Goal: Task Accomplishment & Management: Use online tool/utility

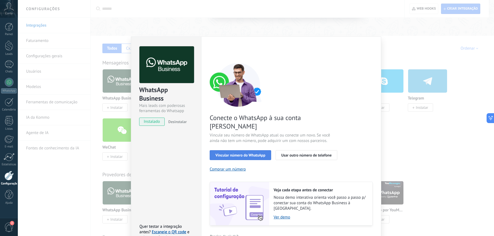
click at [249, 153] on span "Vincular número do WhatsApp" at bounding box center [240, 155] width 50 height 4
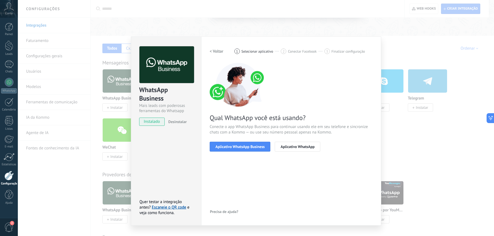
click at [421, 118] on div "WhatsApp Business Mais leads com poderosas ferramentas do Whatsapp instalado De…" at bounding box center [256, 118] width 476 height 236
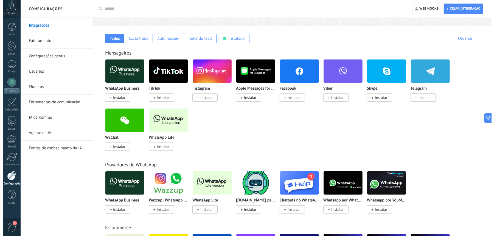
scroll to position [118, 0]
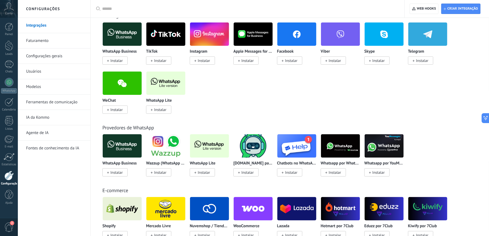
click at [166, 111] on span "Instalar" at bounding box center [158, 110] width 25 height 8
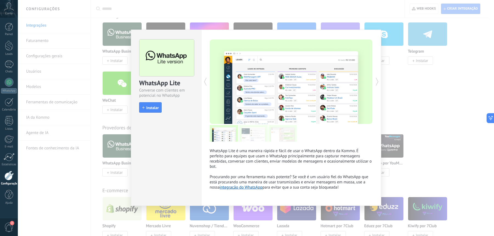
click at [159, 111] on button "Instalar" at bounding box center [150, 107] width 22 height 10
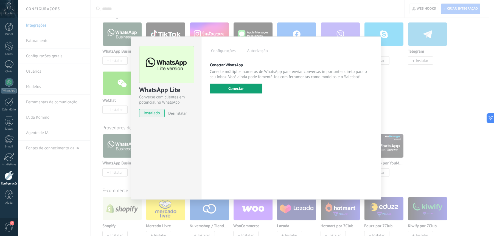
click at [244, 88] on button "Conectar" at bounding box center [236, 89] width 53 height 10
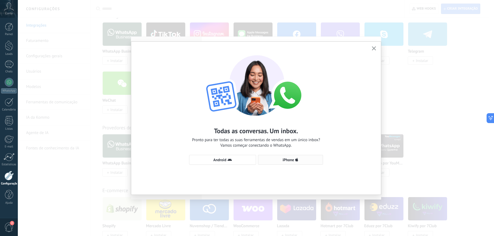
click at [291, 158] on span "iPhone" at bounding box center [289, 160] width 12 height 4
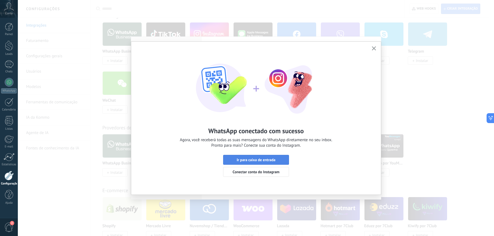
click at [257, 160] on span "Ir para caixa de entrada" at bounding box center [255, 160] width 39 height 4
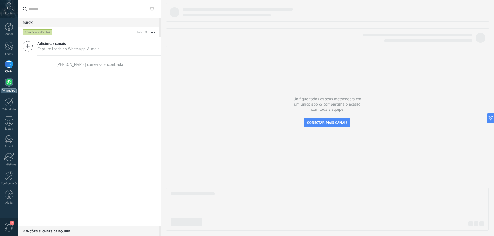
click at [7, 80] on div at bounding box center [9, 82] width 9 height 9
click at [8, 125] on link "Listas" at bounding box center [9, 123] width 18 height 15
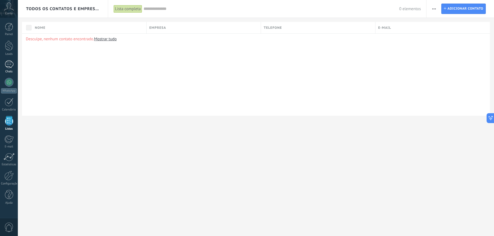
click at [9, 71] on div "Chats" at bounding box center [9, 72] width 16 height 4
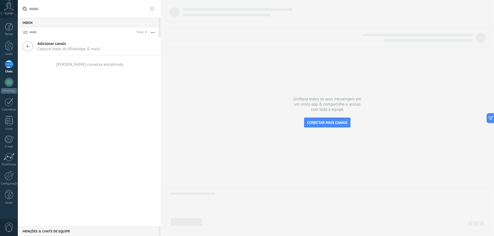
click at [6, 6] on icon at bounding box center [9, 6] width 10 height 8
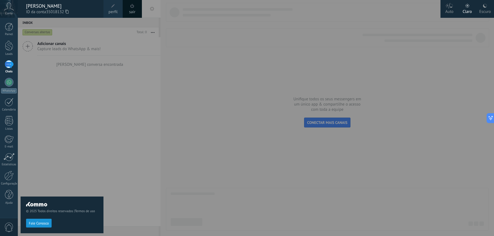
click at [291, 85] on div at bounding box center [265, 118] width 494 height 236
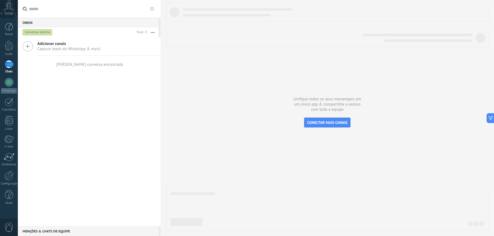
click at [11, 70] on div "Chats" at bounding box center [9, 72] width 16 height 4
click at [12, 47] on div at bounding box center [9, 46] width 8 height 10
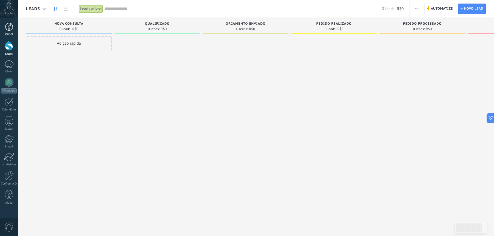
click at [10, 29] on div at bounding box center [9, 27] width 8 height 8
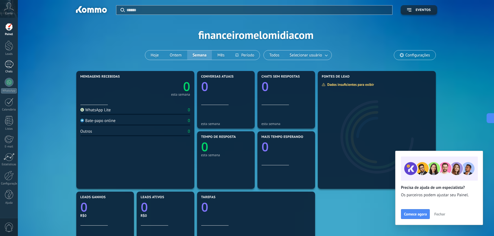
click at [7, 71] on div "Chats" at bounding box center [9, 72] width 16 height 4
